Goal: Task Accomplishment & Management: Manage account settings

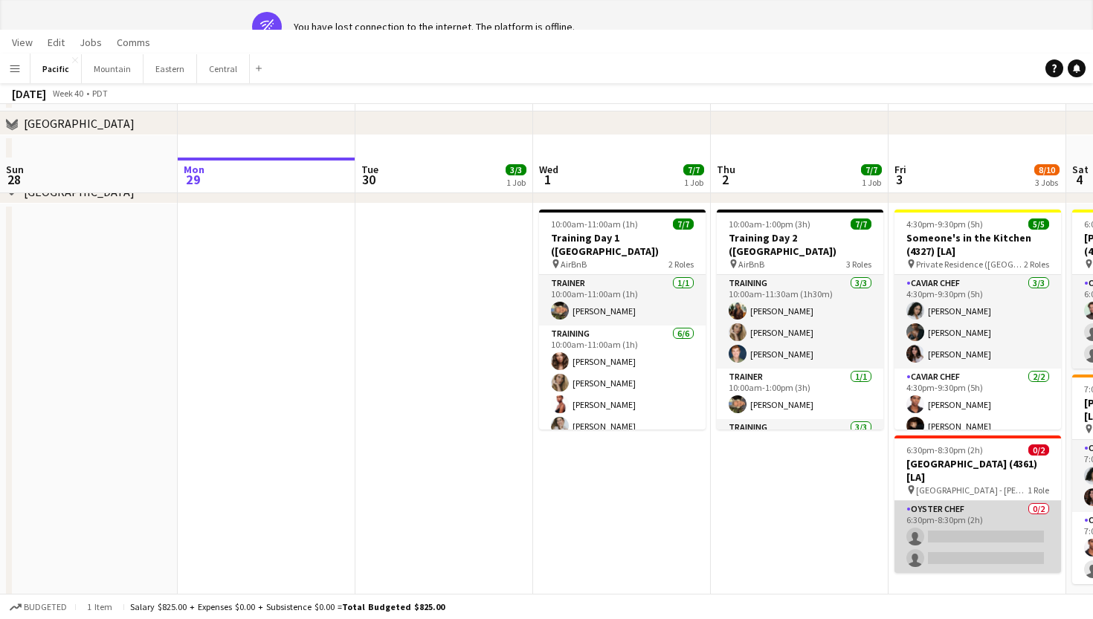
scroll to position [0, 475]
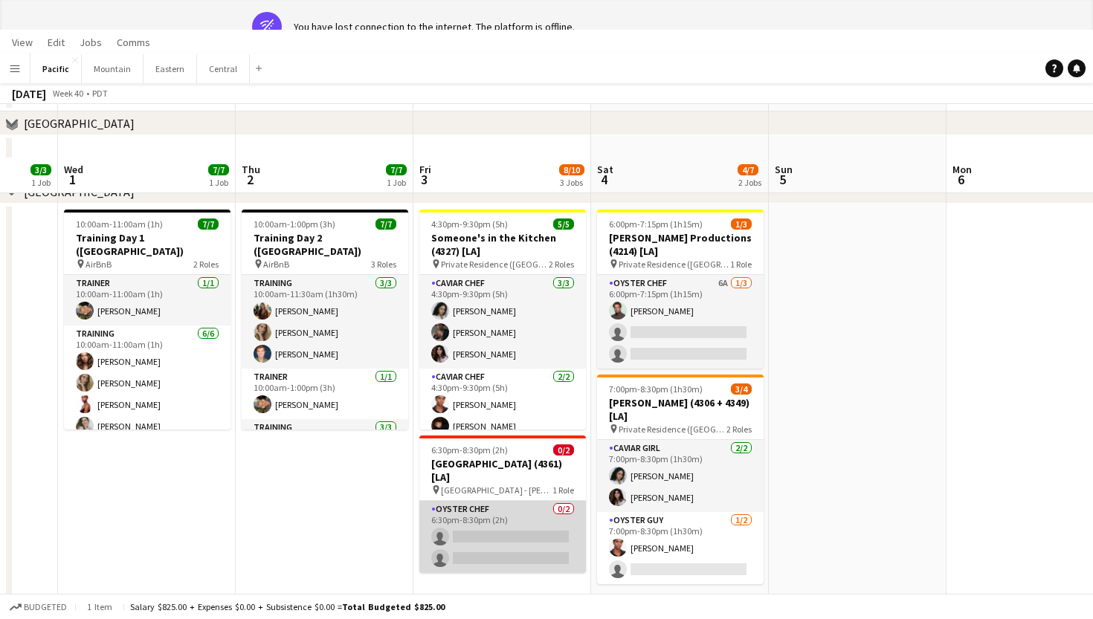
click at [502, 509] on app-card-role "Oyster Chef 0/2 6:30pm-8:30pm (2h) single-neutral-actions single-neutral-actions" at bounding box center [502, 537] width 167 height 72
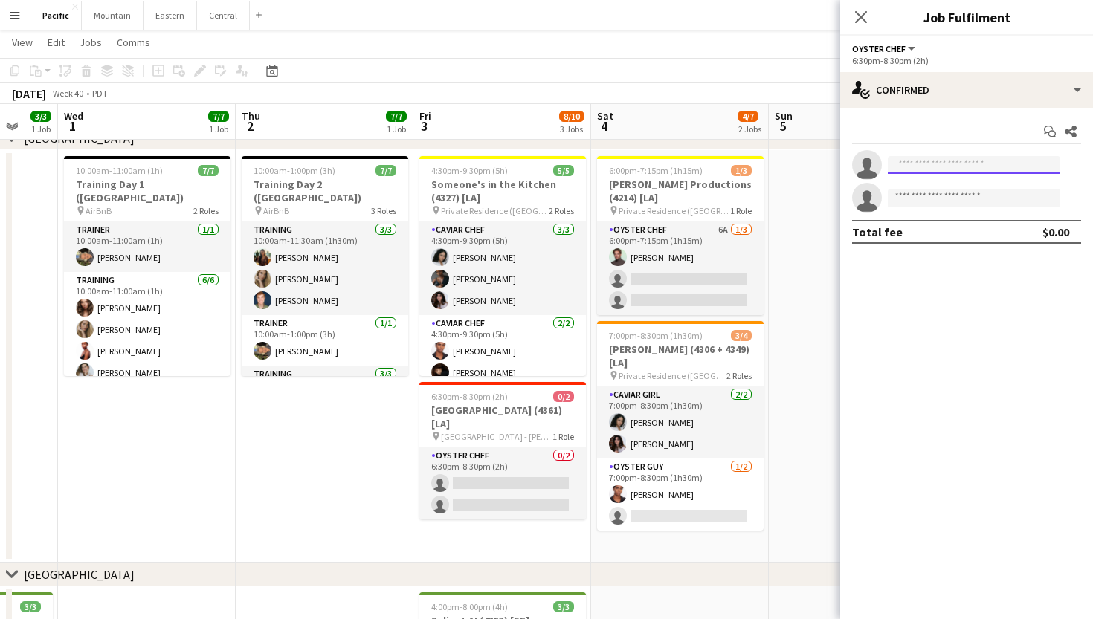
click at [936, 166] on input at bounding box center [974, 165] width 172 height 18
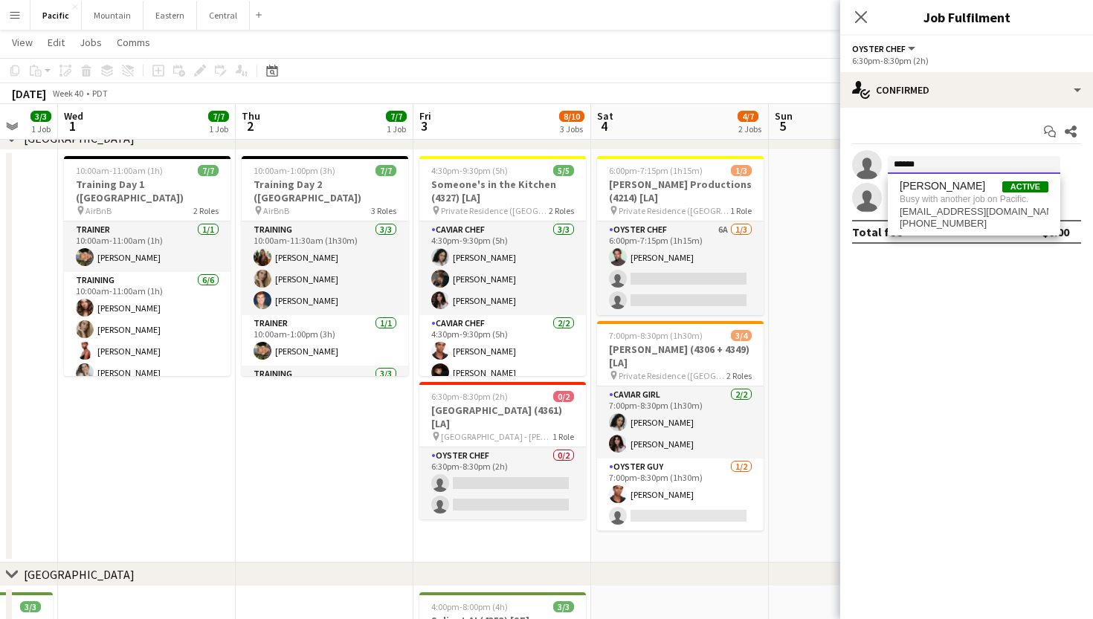
type input "******"
drag, startPoint x: 941, startPoint y: 190, endPoint x: 972, endPoint y: 213, distance: 38.8
click at [972, 213] on span "[EMAIL_ADDRESS][DOMAIN_NAME]" at bounding box center [974, 212] width 149 height 12
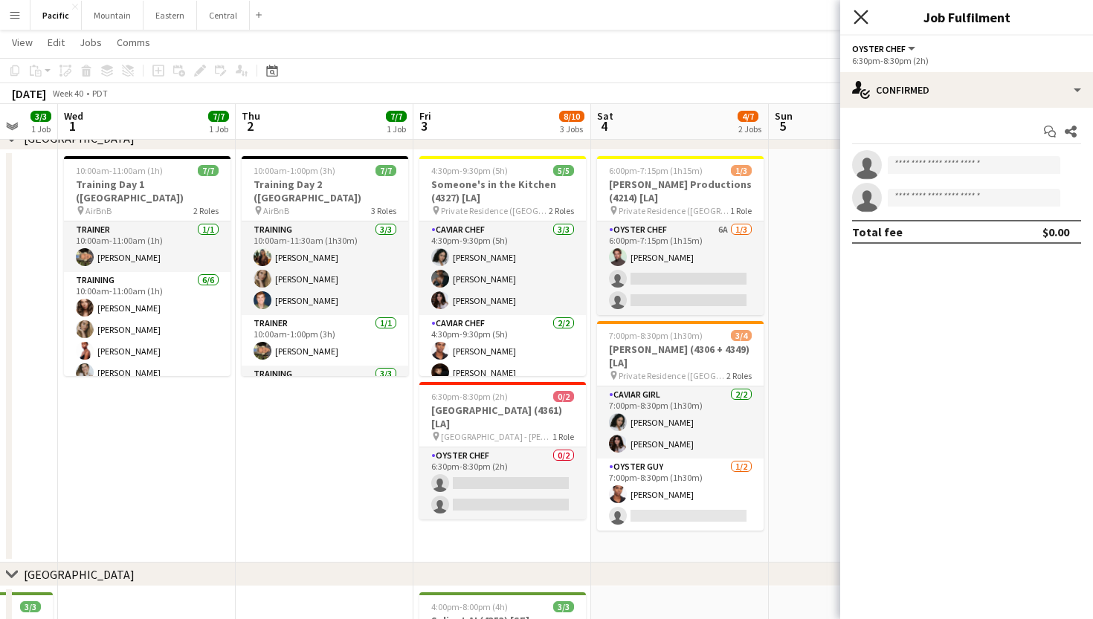
click at [859, 10] on app-icon "Close pop-in" at bounding box center [862, 18] width 22 height 22
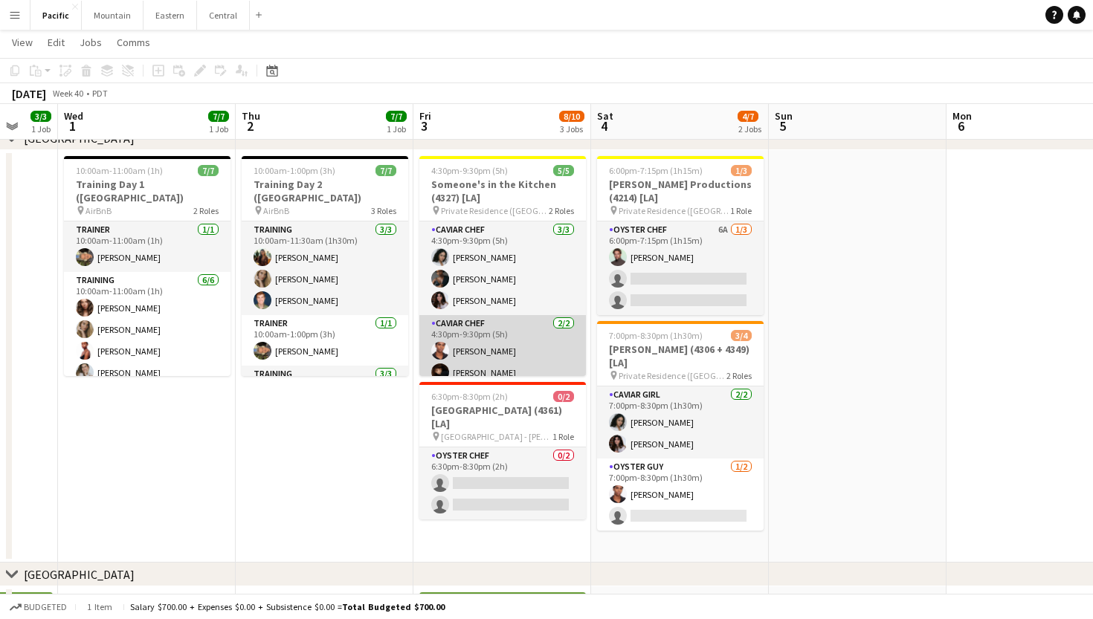
click at [538, 339] on app-card-role "Caviar Chef [DATE] 4:30pm-9:30pm (5h) [PERSON_NAME] [PERSON_NAME]" at bounding box center [502, 351] width 167 height 72
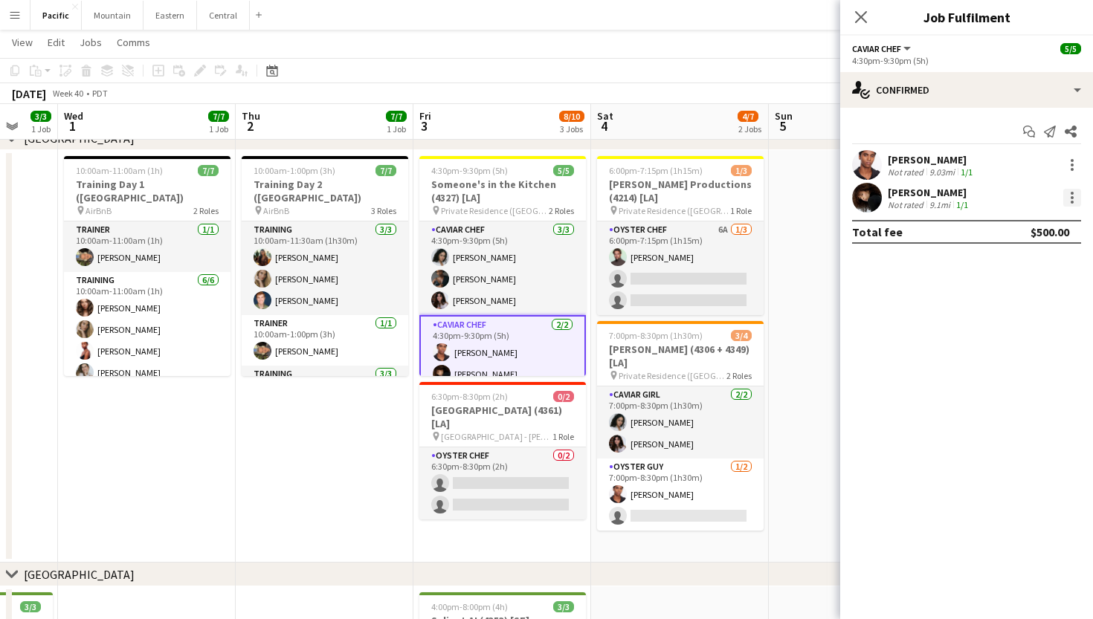
click at [1071, 195] on div at bounding box center [1072, 198] width 18 height 18
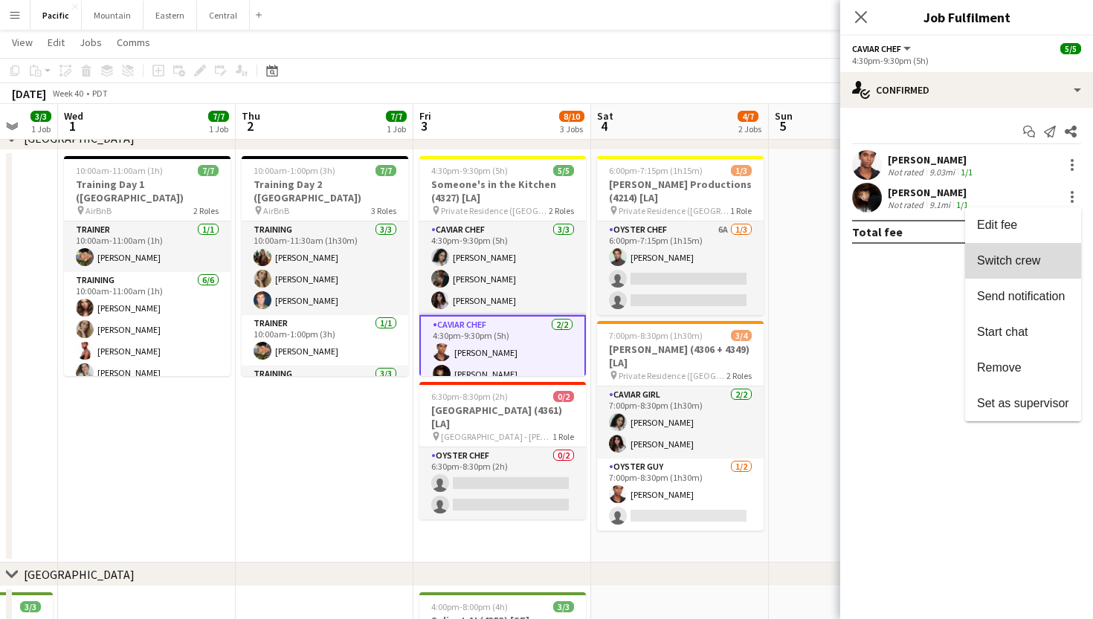
click at [1022, 265] on span "Switch crew" at bounding box center [1008, 260] width 63 height 13
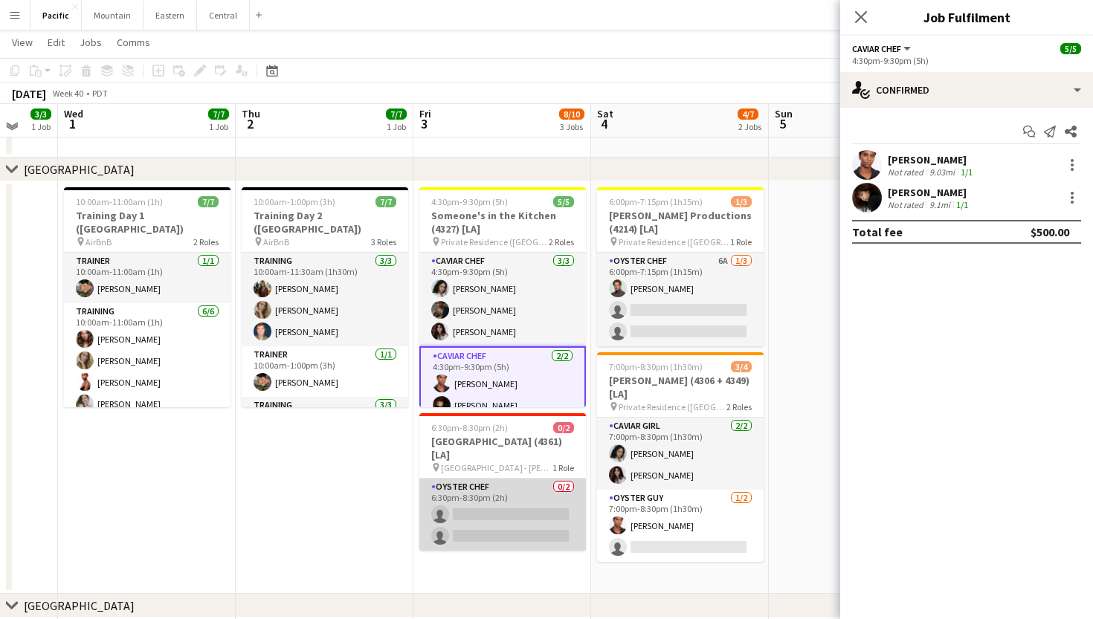
click at [530, 484] on app-card-role "Oyster Chef 0/2 6:30pm-8:30pm (2h) single-neutral-actions single-neutral-actions" at bounding box center [502, 515] width 167 height 72
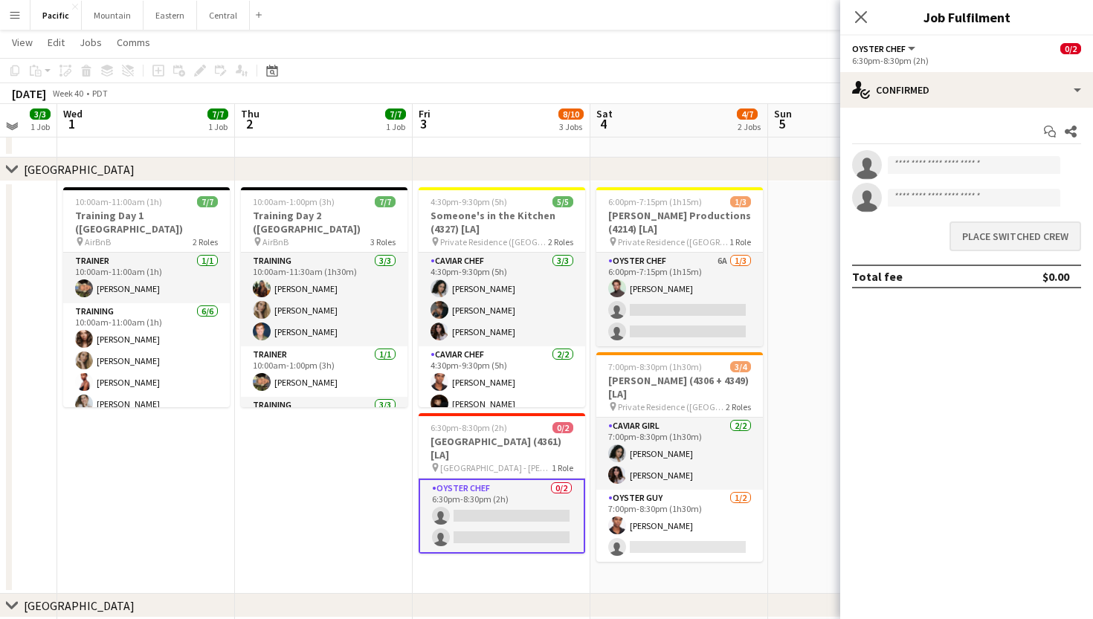
click at [981, 246] on button "Place switched crew" at bounding box center [1015, 237] width 132 height 30
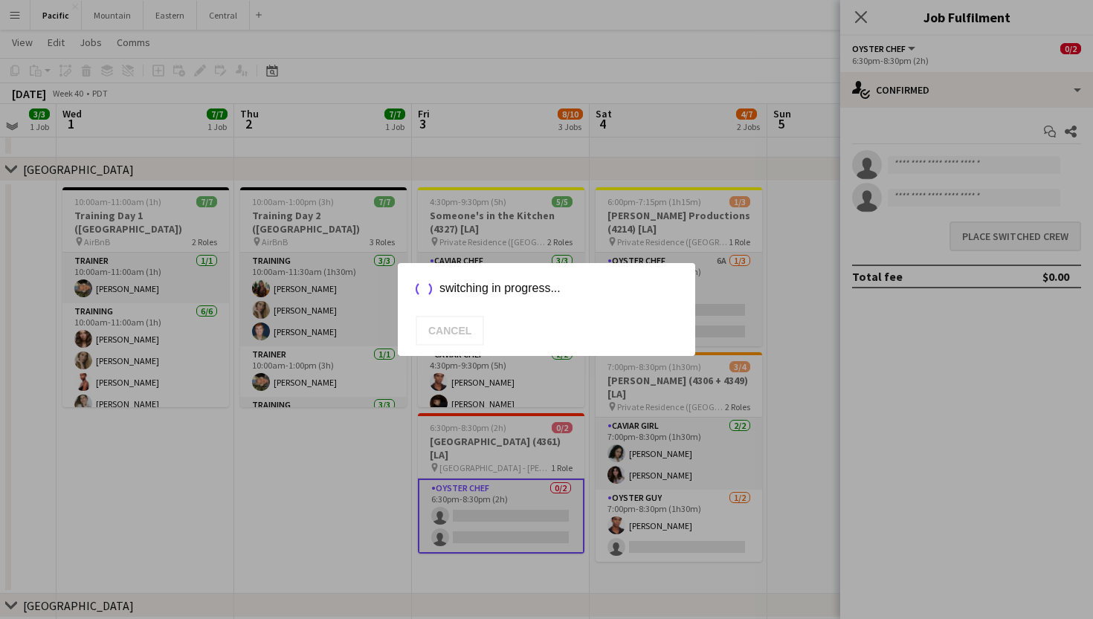
scroll to position [153, 0]
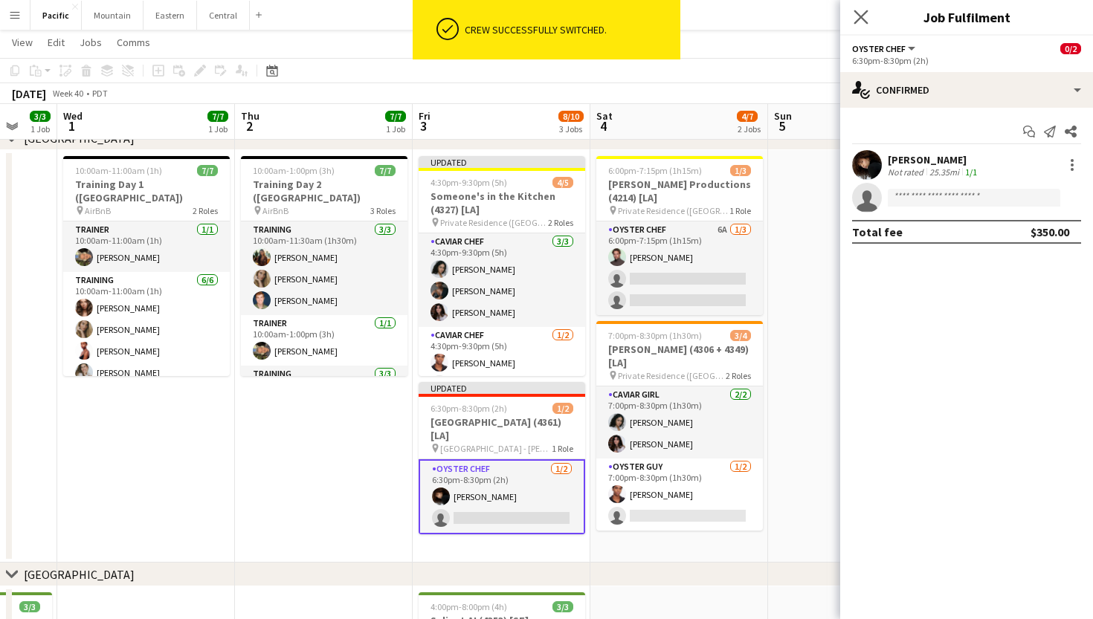
click at [868, 18] on app-icon "Close pop-in" at bounding box center [862, 18] width 22 height 22
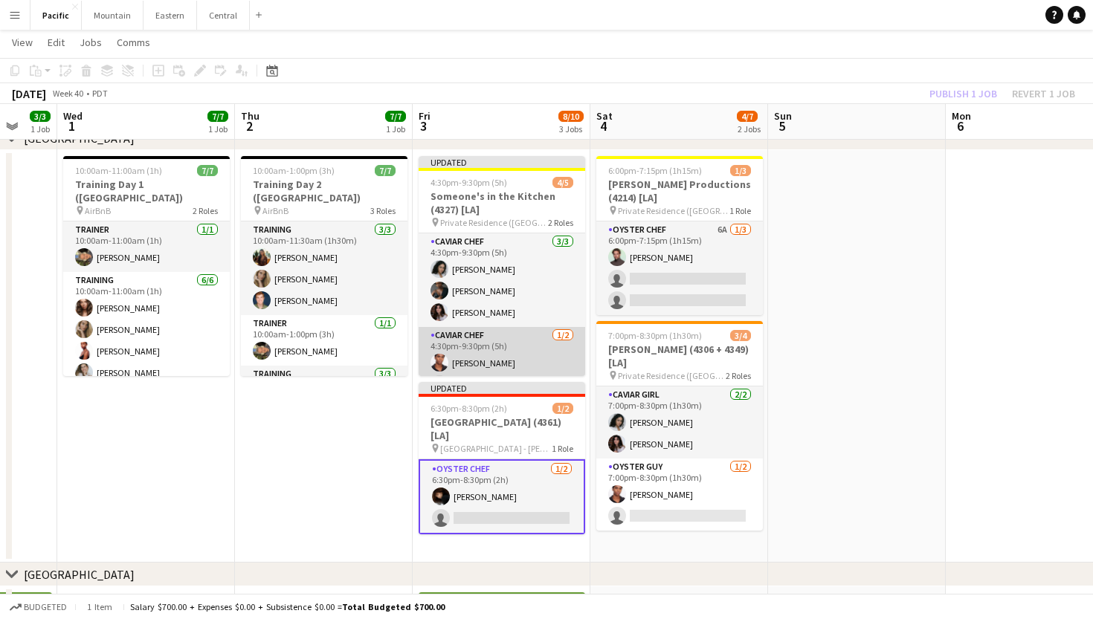
click at [513, 331] on app-card-role "Caviar Chef [DATE] 4:30pm-9:30pm (5h) [PERSON_NAME] single-neutral-actions" at bounding box center [502, 363] width 167 height 72
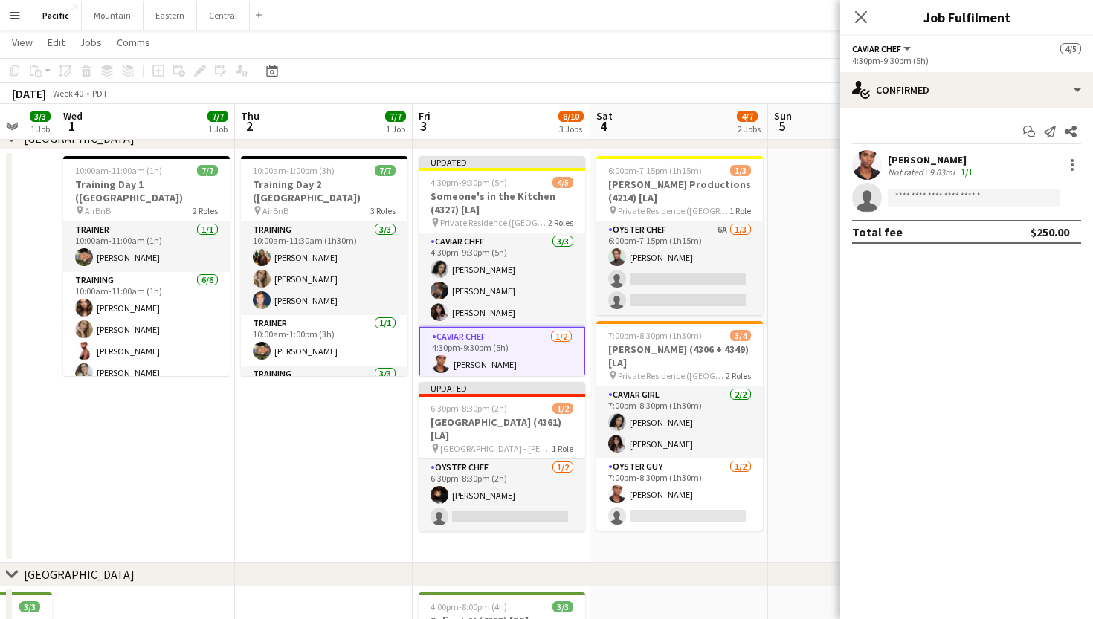
click at [514, 334] on app-card-role "Caviar Chef [DATE] 4:30pm-9:30pm (5h) [PERSON_NAME] single-neutral-actions" at bounding box center [502, 364] width 167 height 75
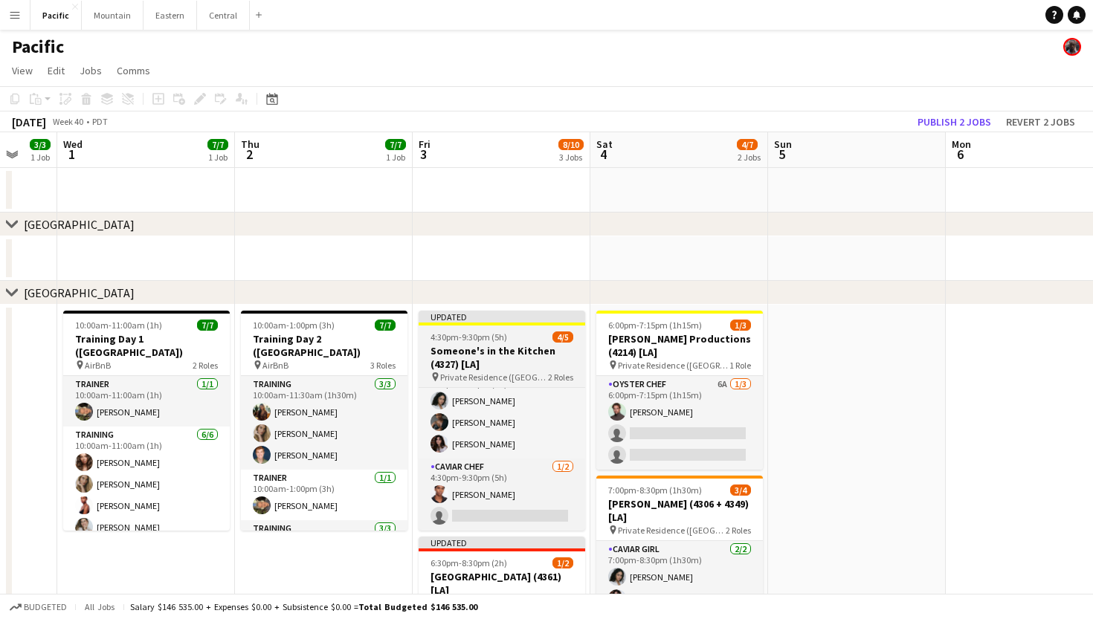
scroll to position [0, 0]
click at [531, 352] on h3 "Someone's in the Kitchen (4327) [LA]" at bounding box center [502, 357] width 167 height 27
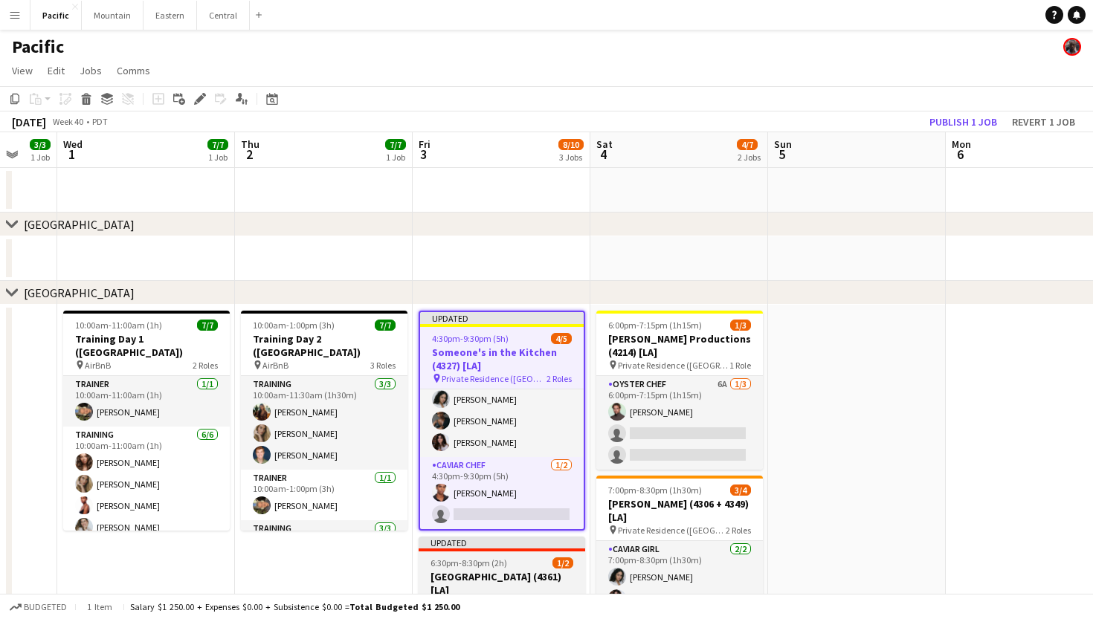
click at [521, 541] on div "Updated" at bounding box center [502, 543] width 167 height 12
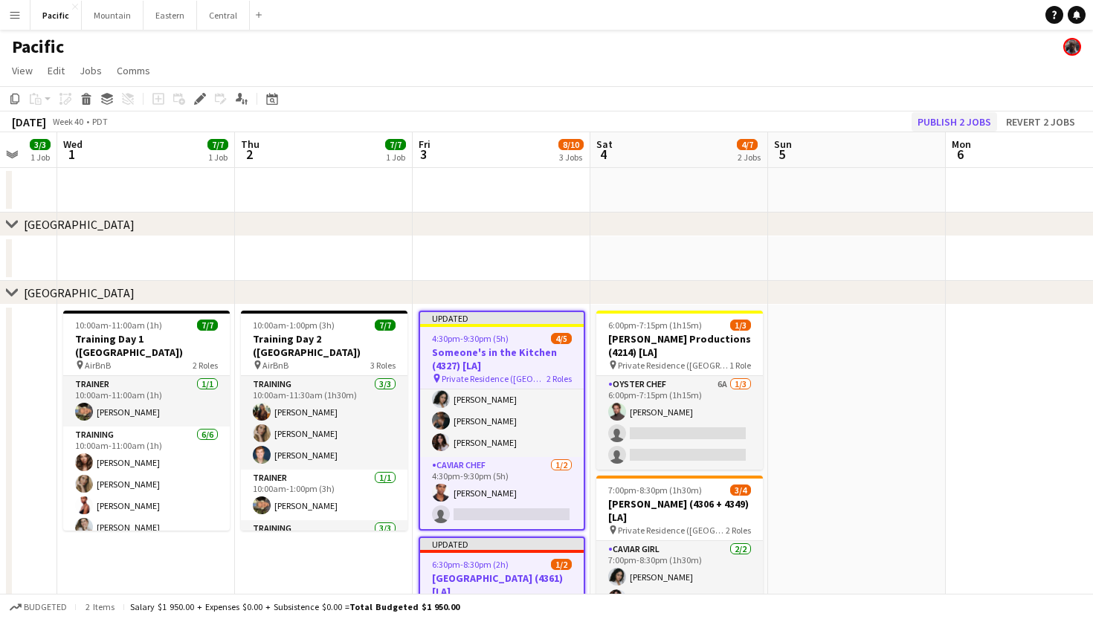
click at [935, 121] on button "Publish 2 jobs" at bounding box center [955, 121] width 86 height 19
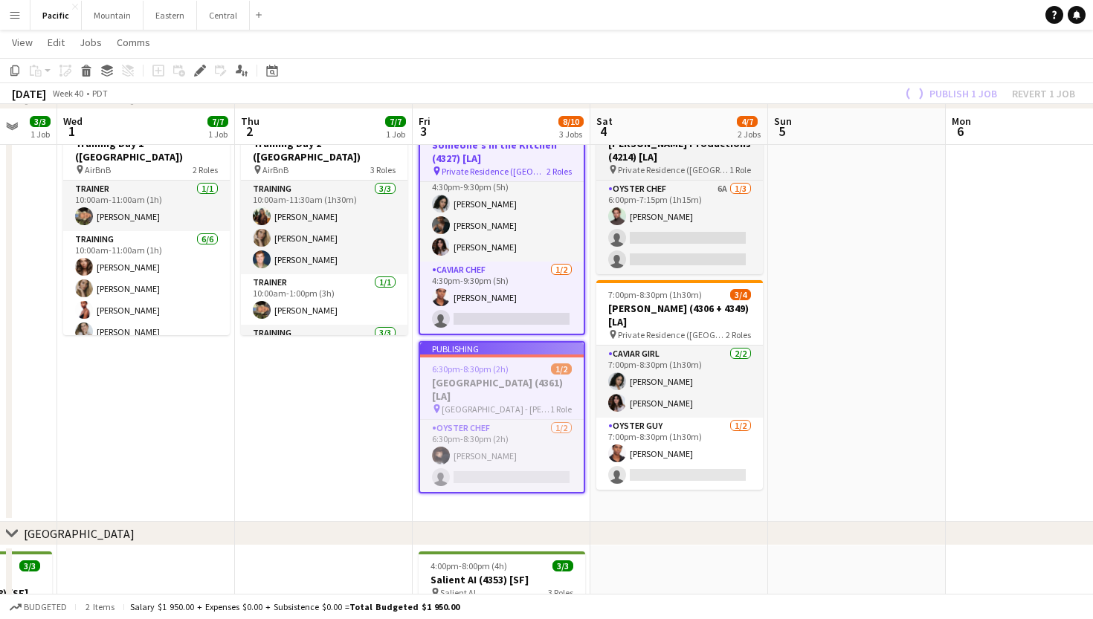
scroll to position [199, 0]
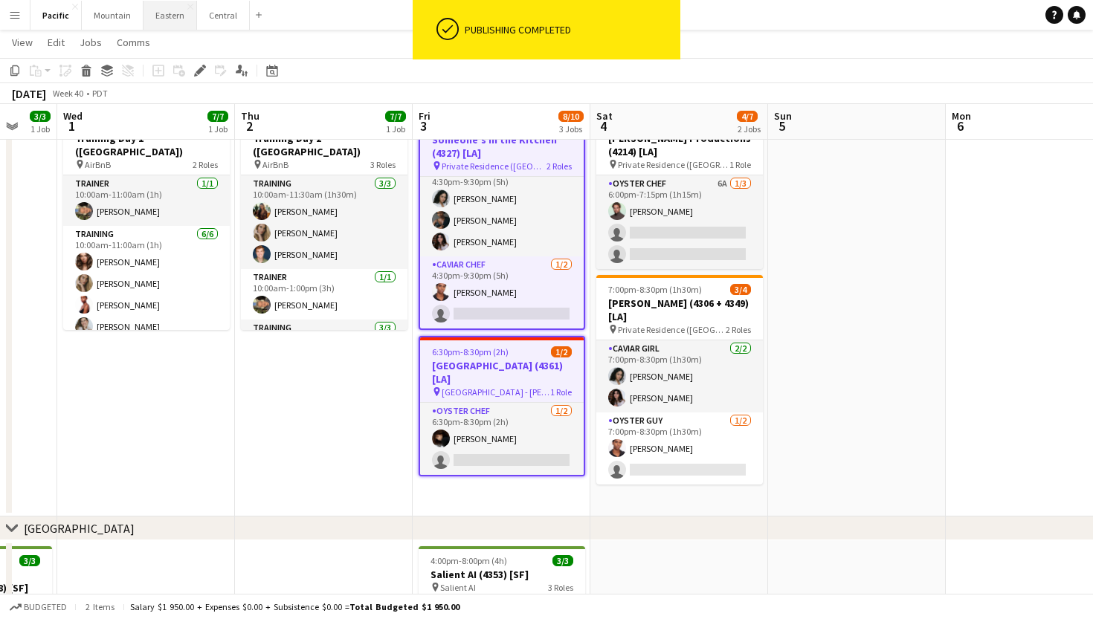
click at [176, 12] on button "Eastern Close" at bounding box center [170, 15] width 54 height 29
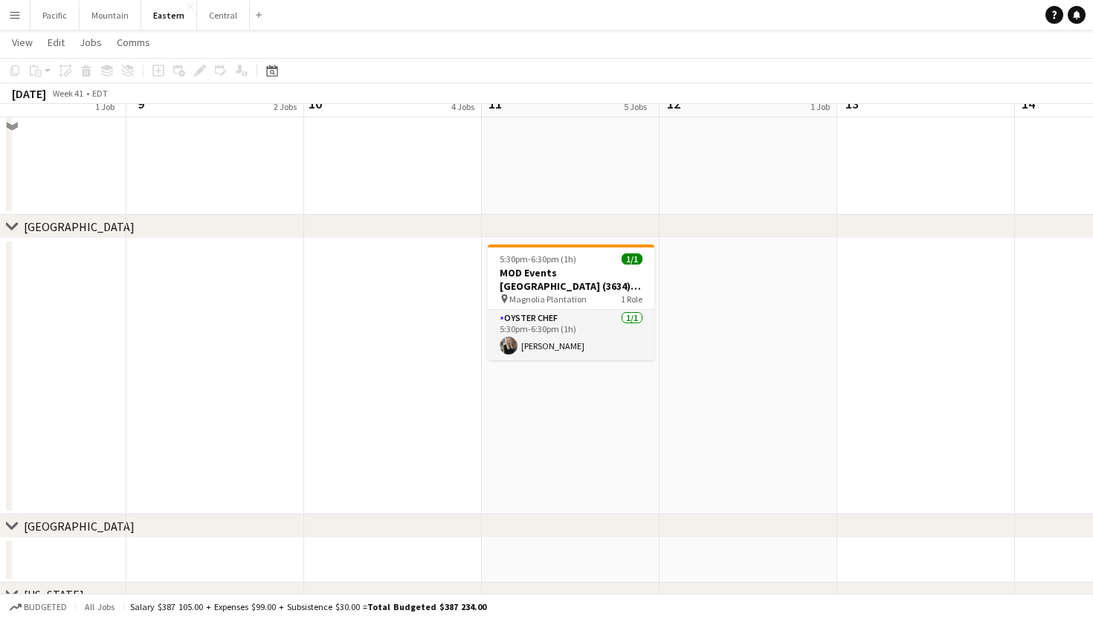
scroll to position [426, 0]
